Goal: Task Accomplishment & Management: Manage account settings

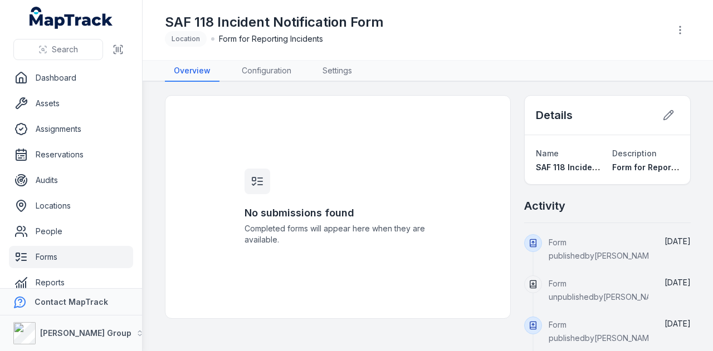
scroll to position [13, 0]
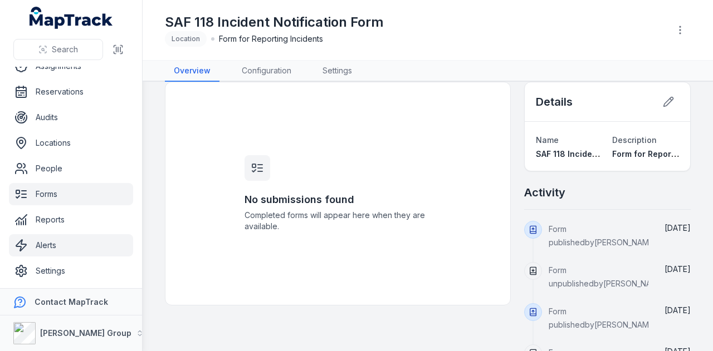
click at [87, 248] on link "Alerts" at bounding box center [71, 245] width 124 height 22
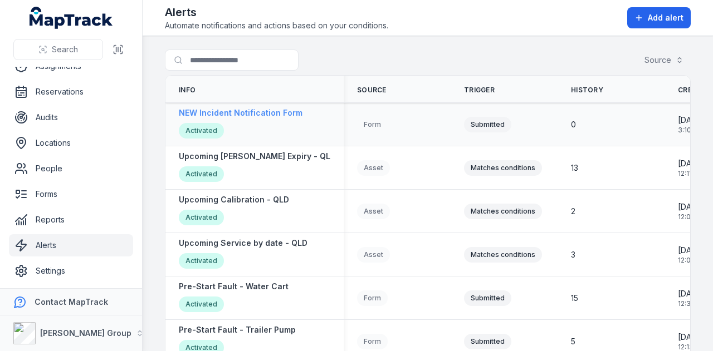
click at [252, 113] on strong "NEW Incident Notification Form" at bounding box center [241, 112] width 124 height 11
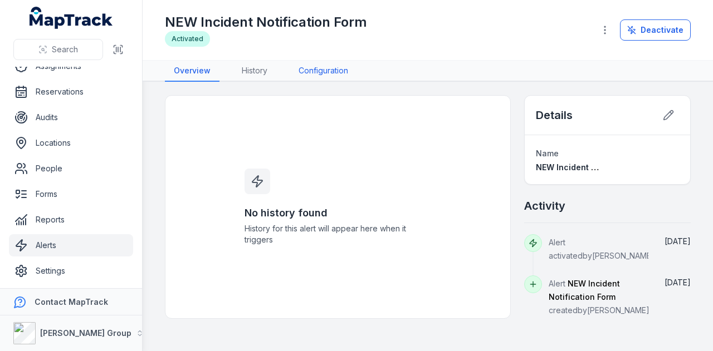
click at [320, 70] on link "Configuration" at bounding box center [322, 71] width 67 height 21
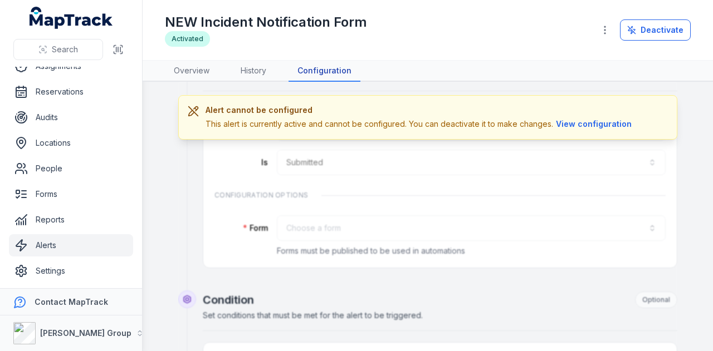
scroll to position [111, 0]
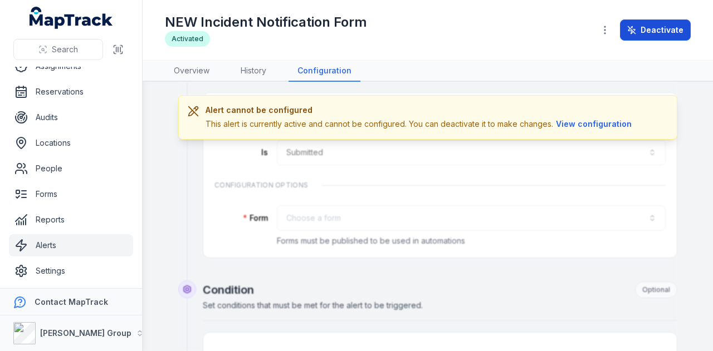
click at [640, 36] on button "Deactivate" at bounding box center [655, 29] width 71 height 21
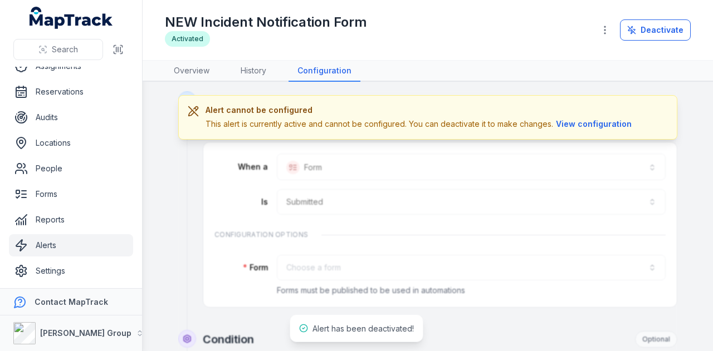
scroll to position [0, 0]
